Goal: Task Accomplishment & Management: Manage account settings

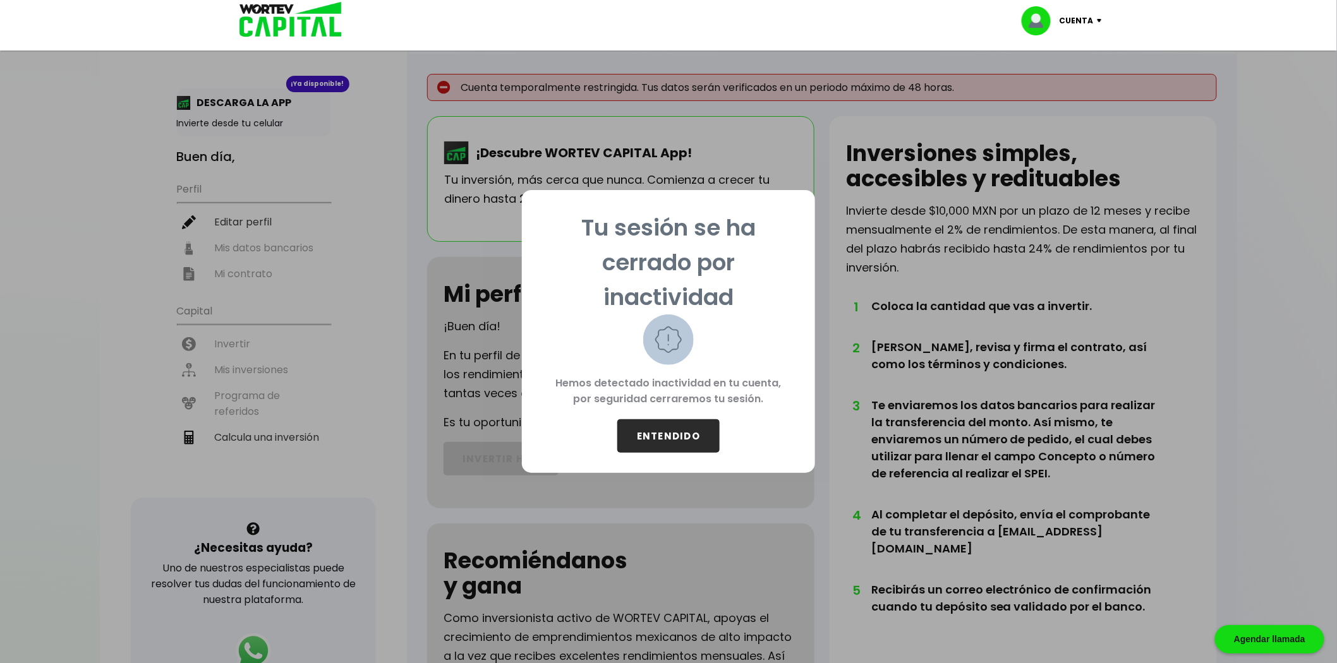
click at [658, 428] on button "ENTENDIDO" at bounding box center [668, 436] width 102 height 33
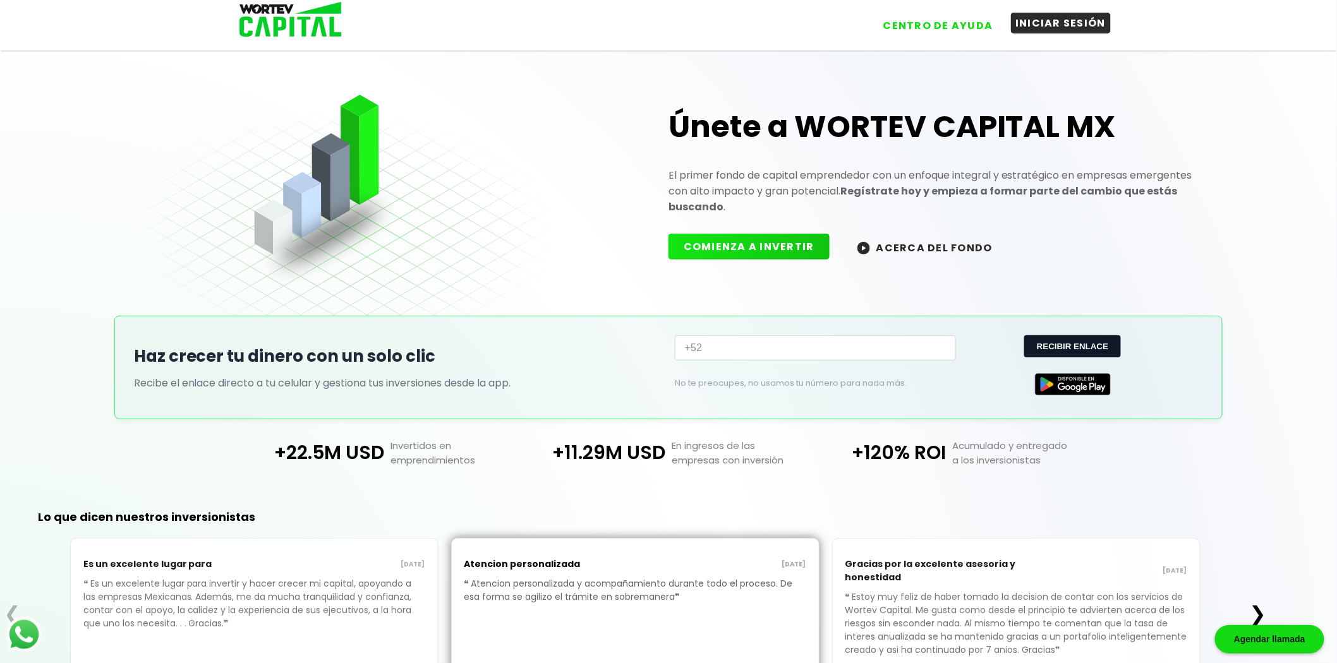
click at [1058, 26] on button "INICIAR SESIÓN" at bounding box center [1061, 23] width 100 height 21
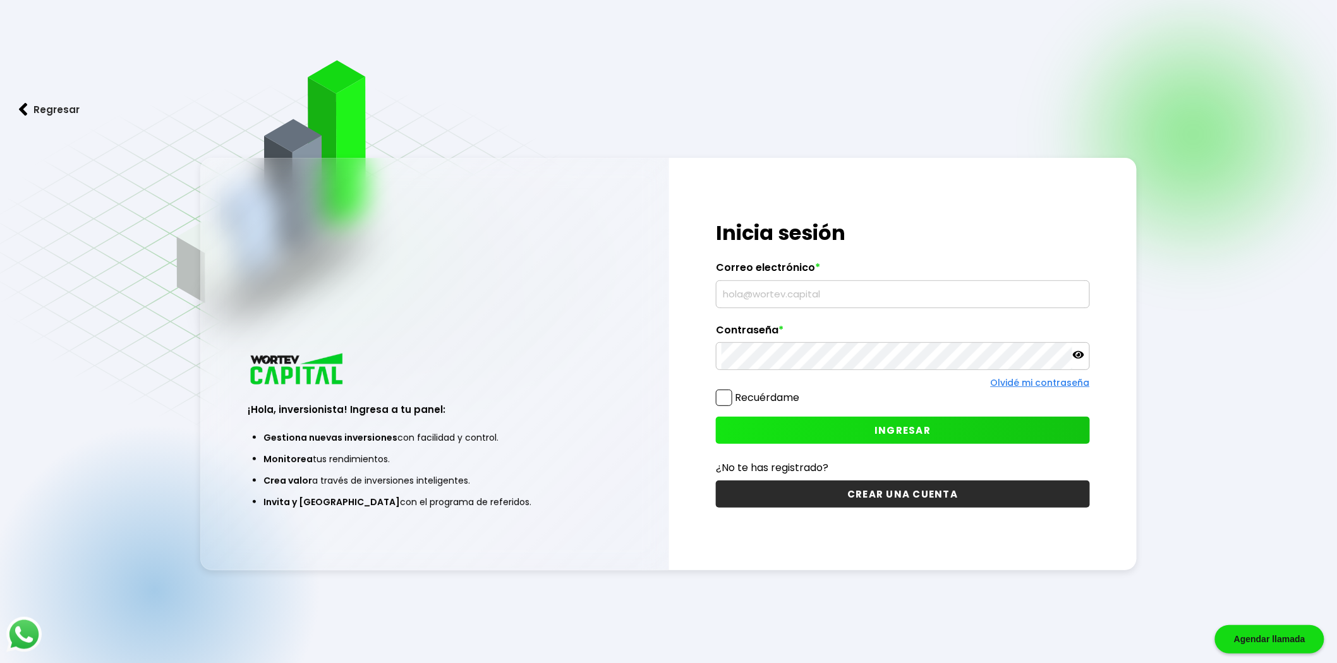
type input "[DOMAIN_NAME][EMAIL_ADDRESS][DOMAIN_NAME]"
click at [879, 439] on button "INGRESAR" at bounding box center [903, 430] width 374 height 27
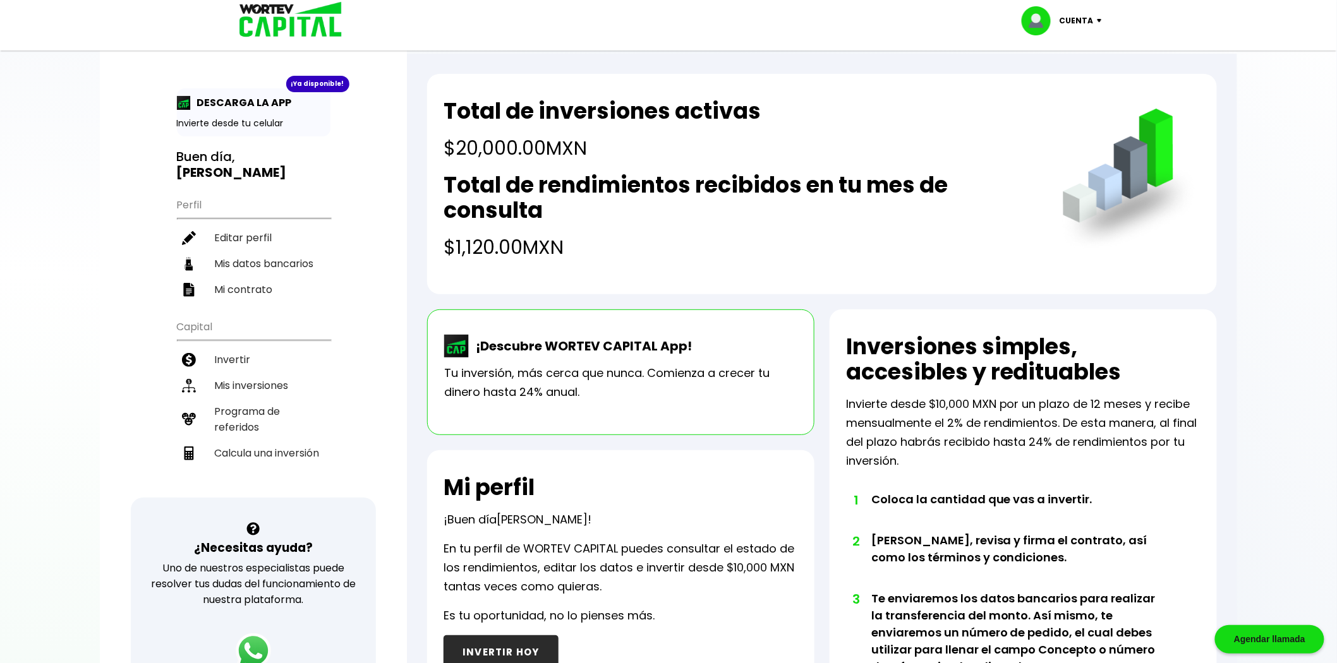
click at [613, 259] on h4 "$1,120.00 MXN" at bounding box center [740, 247] width 593 height 28
